Goal: Check status: Check status

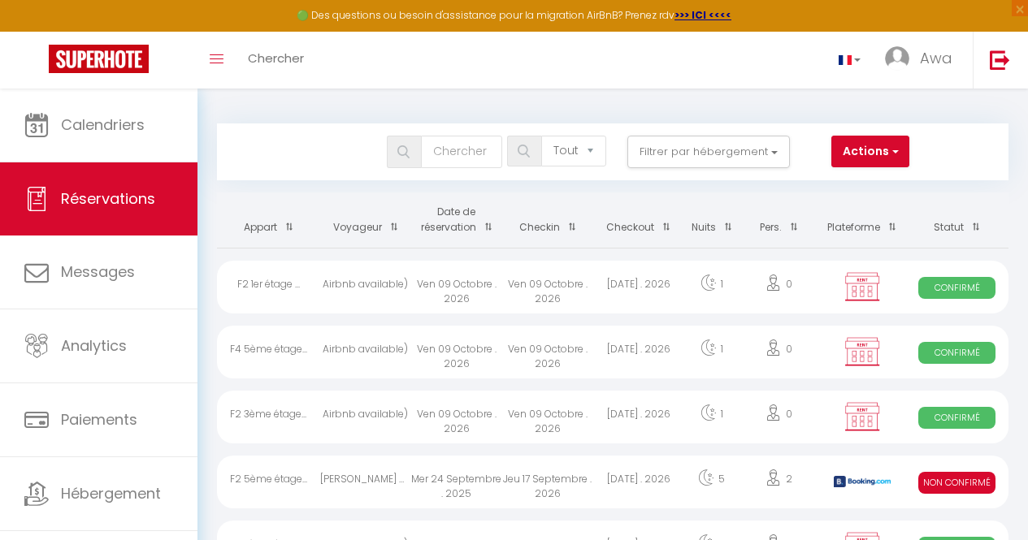
select select "not_cancelled"
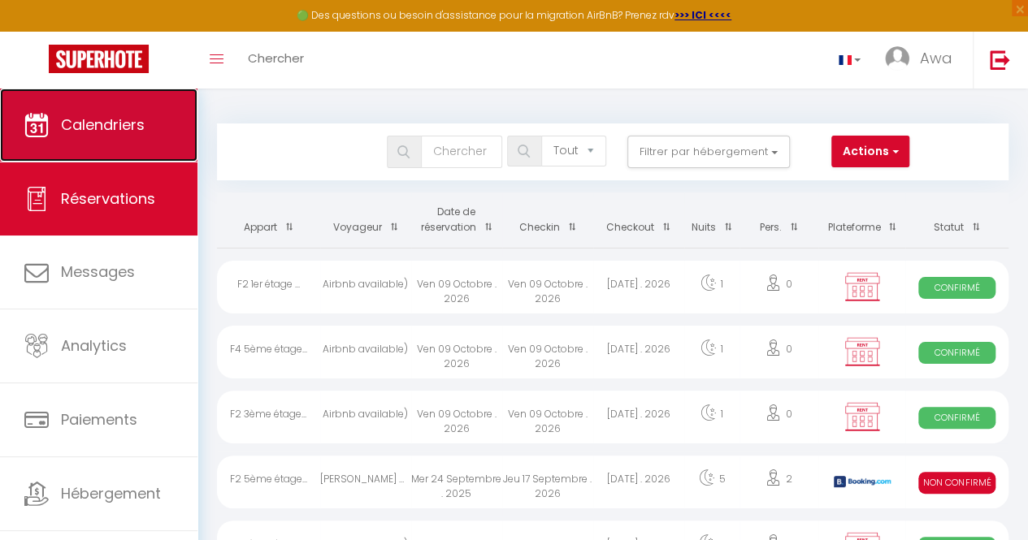
click at [90, 150] on link "Calendriers" at bounding box center [98, 125] width 197 height 73
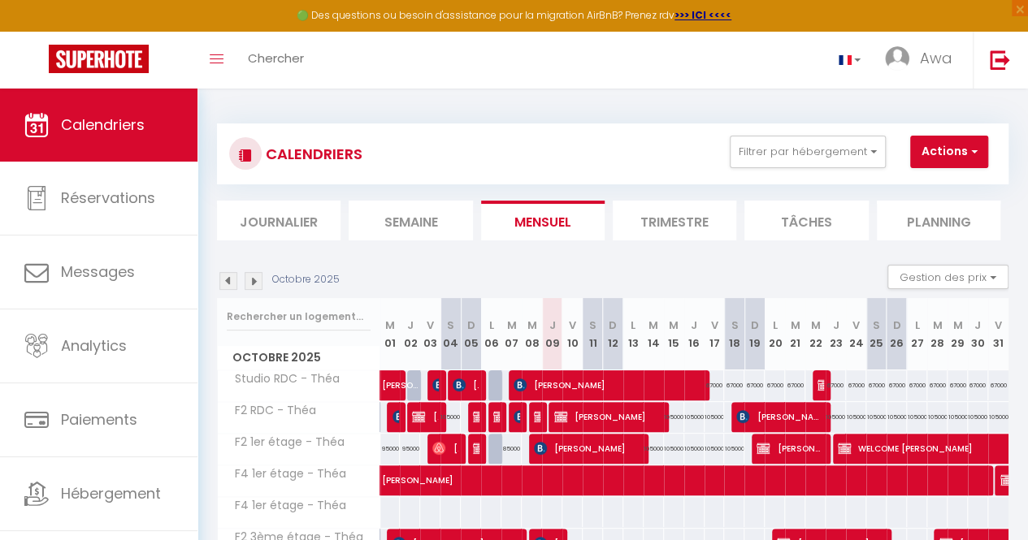
click at [277, 217] on li "Journalier" at bounding box center [279, 221] width 124 height 40
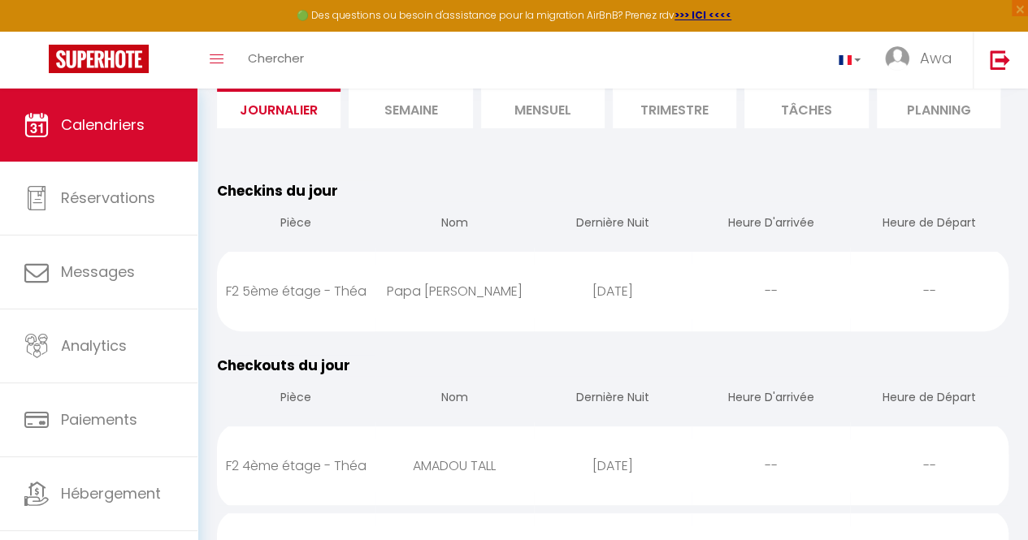
scroll to position [111, 0]
click at [538, 110] on li "Mensuel" at bounding box center [543, 109] width 124 height 40
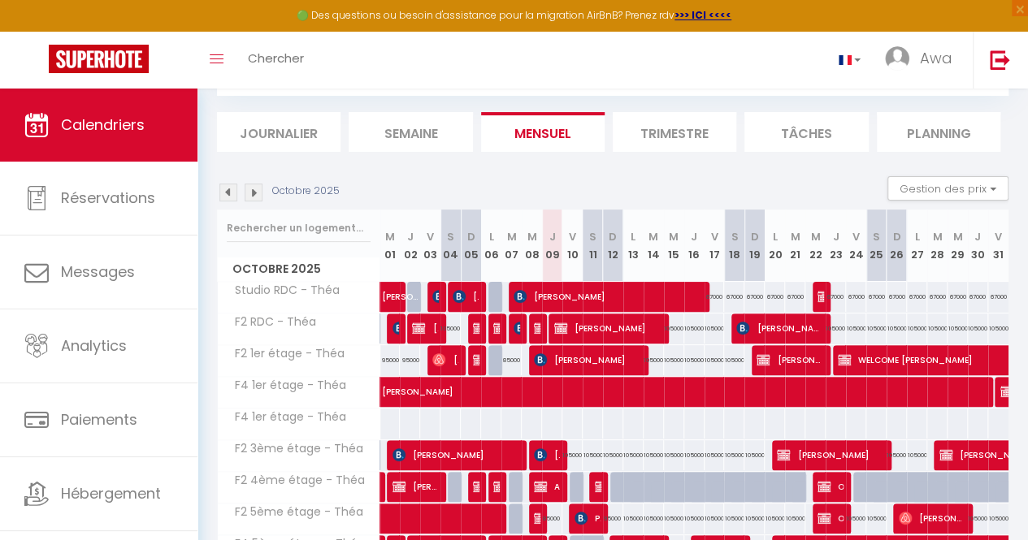
scroll to position [111, 0]
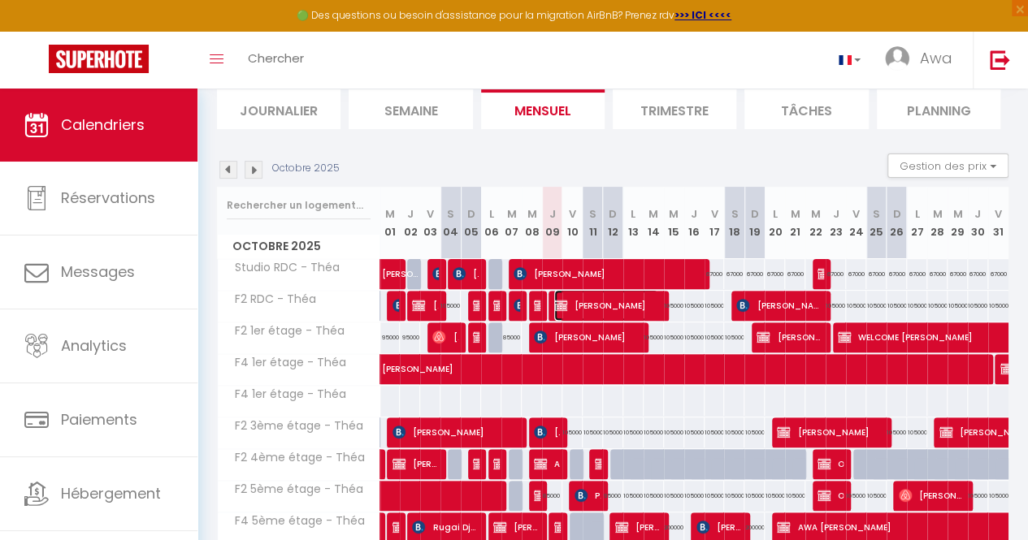
click at [570, 300] on span "[PERSON_NAME]" at bounding box center [606, 305] width 104 height 31
select select "OK"
select select "KO"
select select "0"
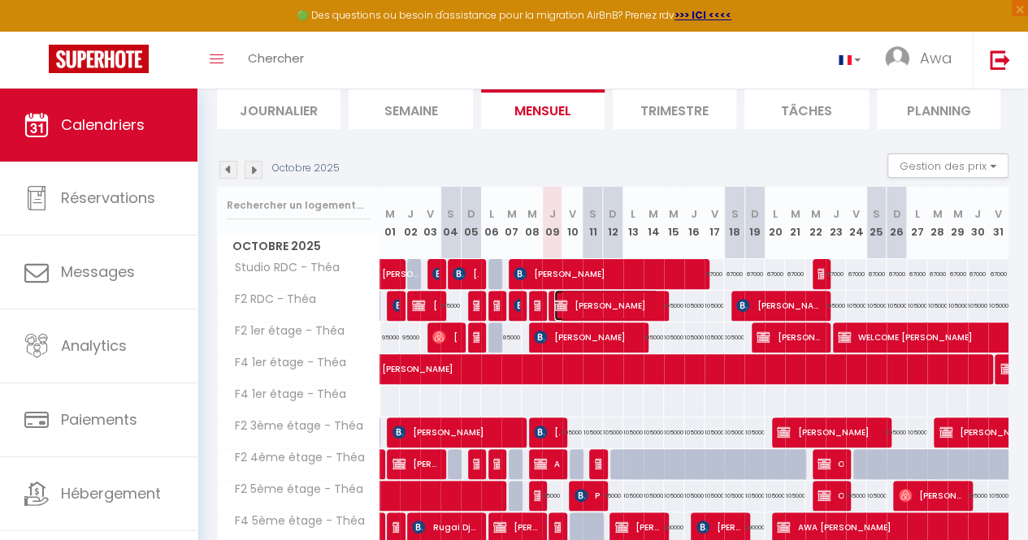
select select "1"
select select
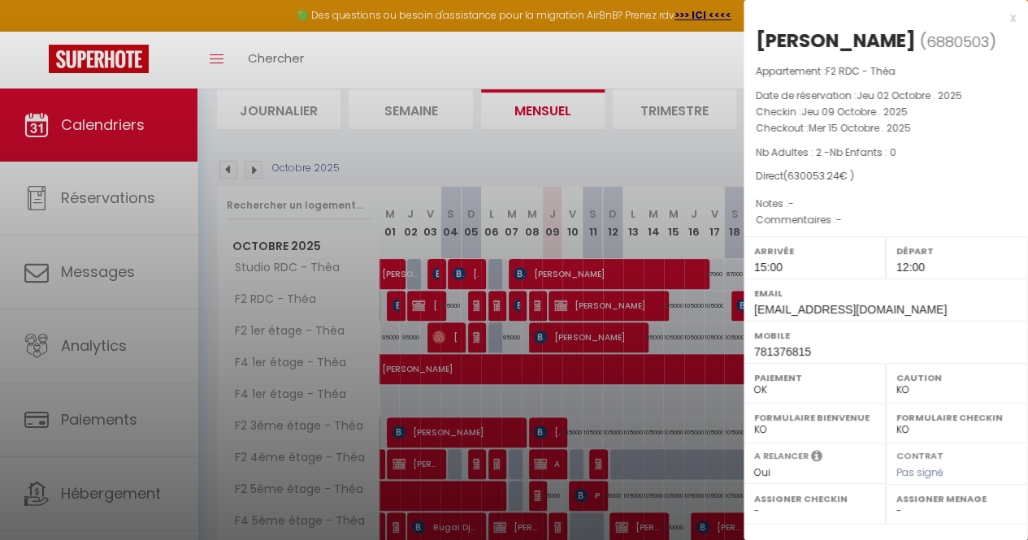
click at [573, 149] on div at bounding box center [514, 270] width 1028 height 540
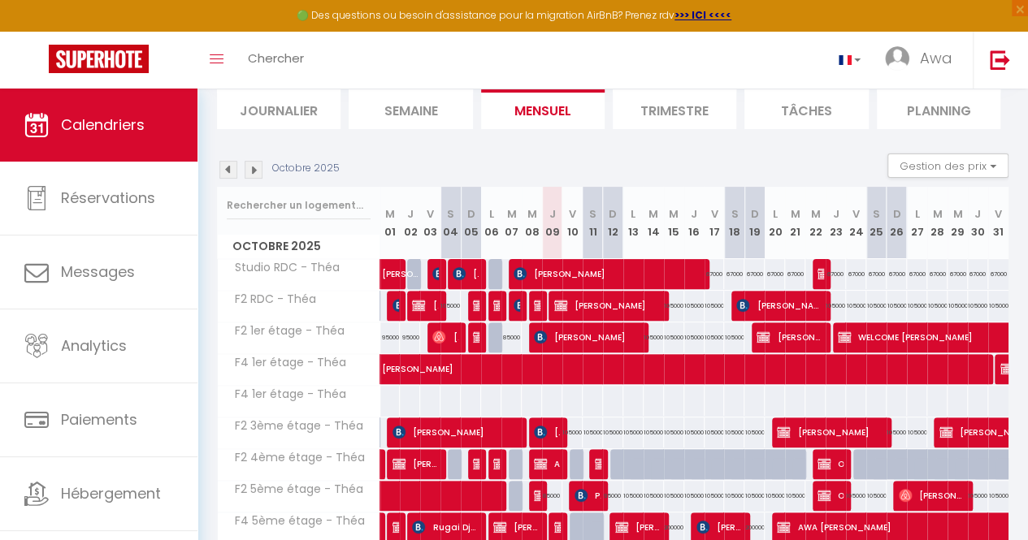
click at [294, 110] on li "Journalier" at bounding box center [279, 109] width 124 height 40
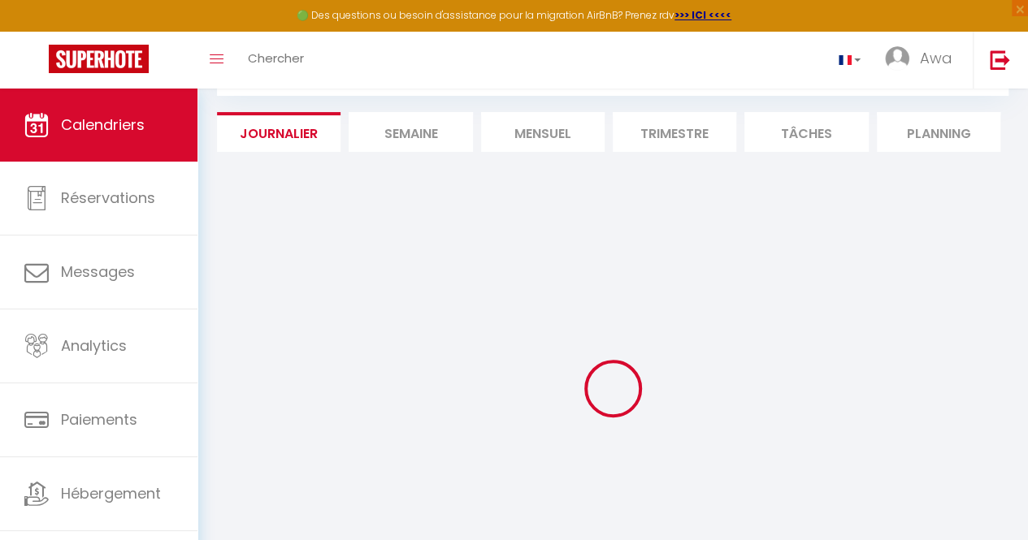
scroll to position [111, 0]
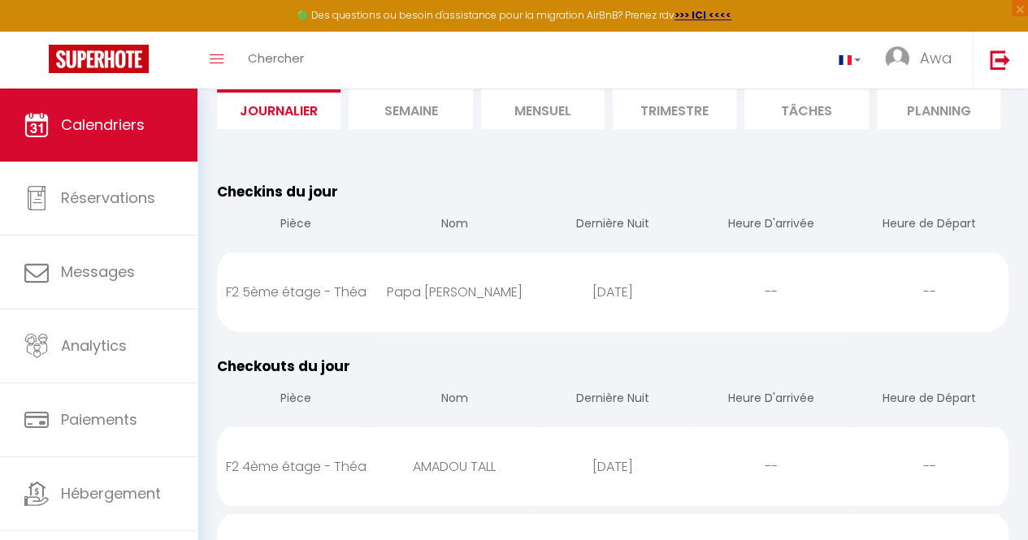
click at [575, 117] on li "Mensuel" at bounding box center [543, 109] width 124 height 40
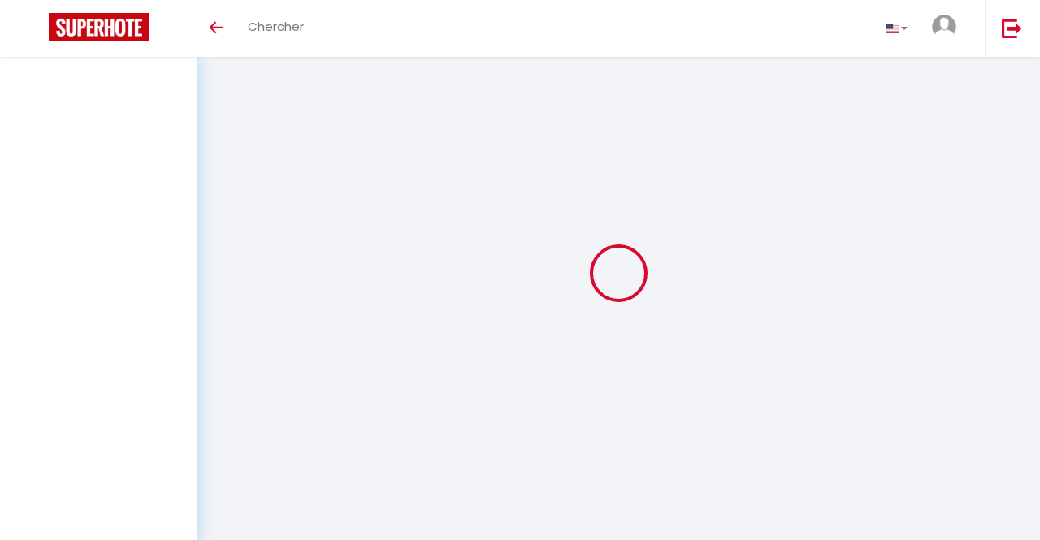
select select
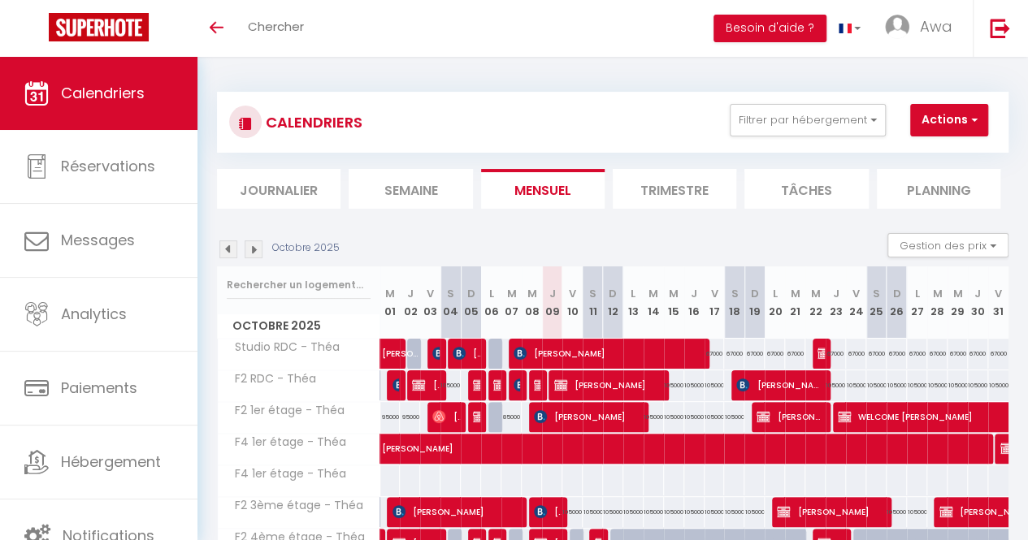
select select
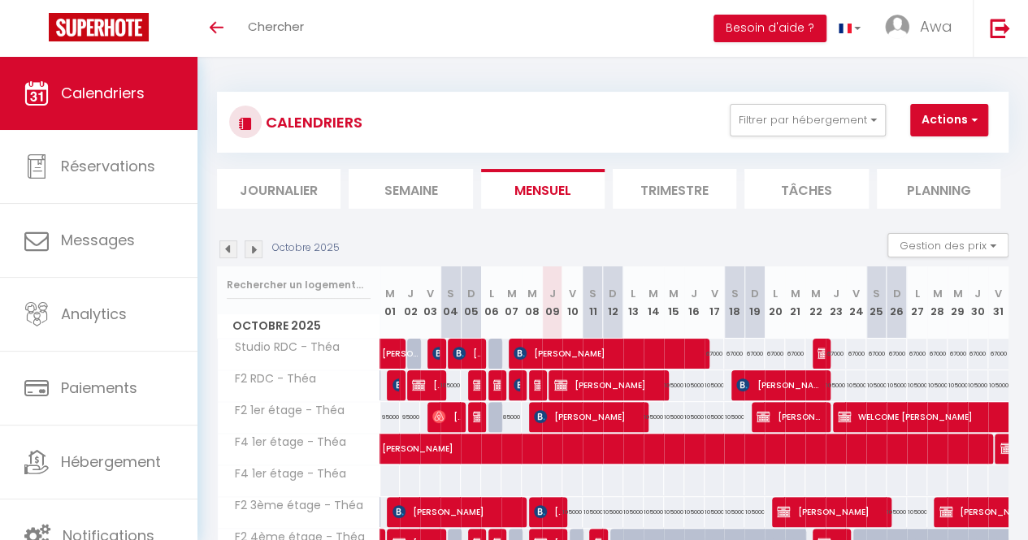
select select
click at [561, 379] on img at bounding box center [560, 385] width 13 height 13
select select "OK"
select select "KO"
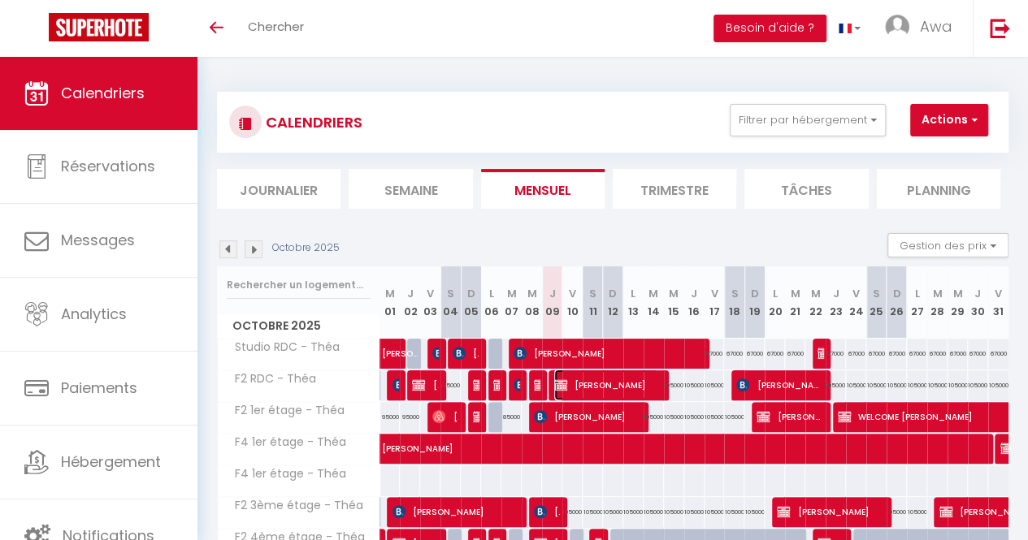
select select "0"
select select "1"
select select
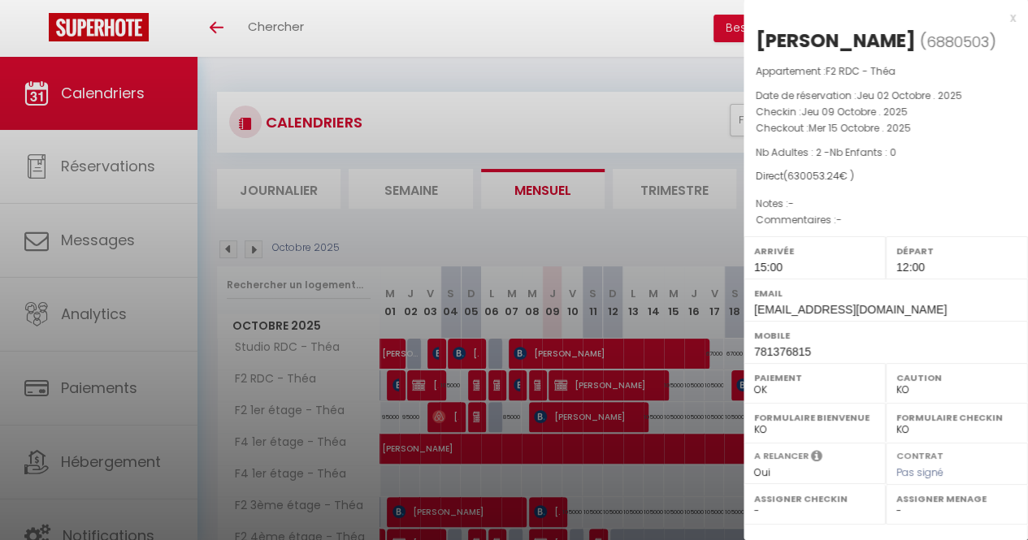
click at [555, 98] on div at bounding box center [514, 270] width 1028 height 540
